Goal: Subscribe to service/newsletter

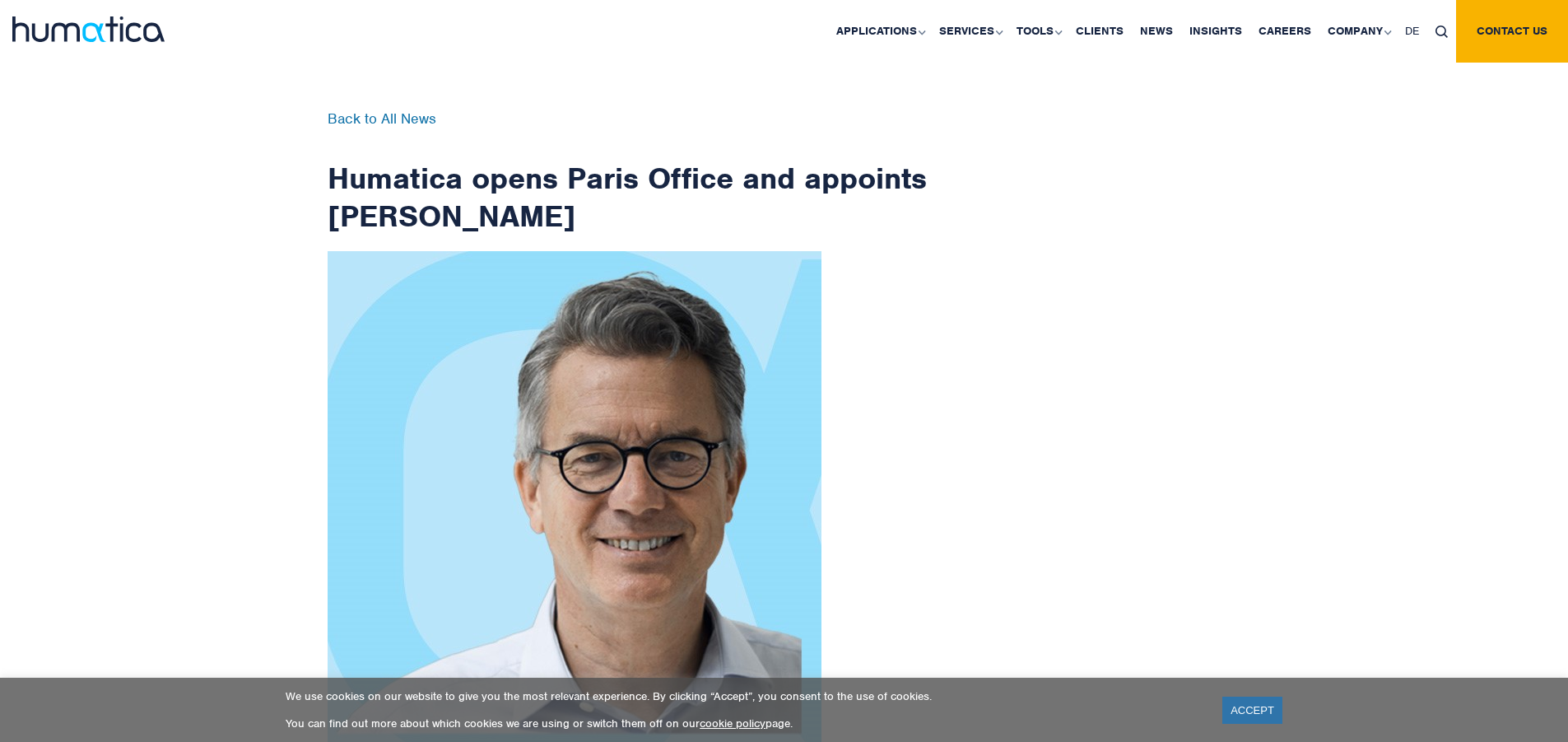
scroll to position [2627, 0]
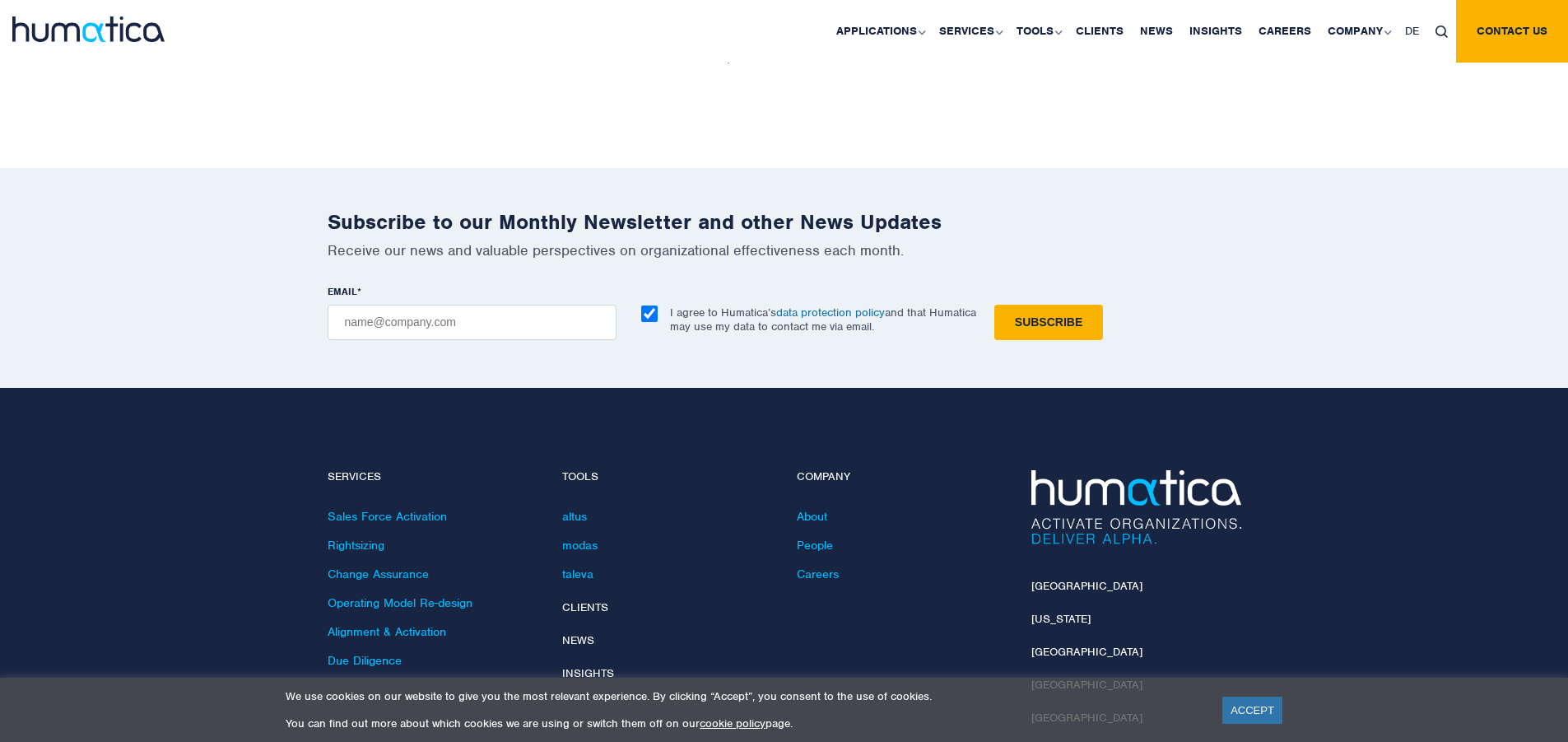
checkbox input "true"
type input "[EMAIL_ADDRESS][DOMAIN_NAME]"
click at [995, 305] on input "Subscribe" at bounding box center [1049, 323] width 109 height 36
